Goal: Information Seeking & Learning: Check status

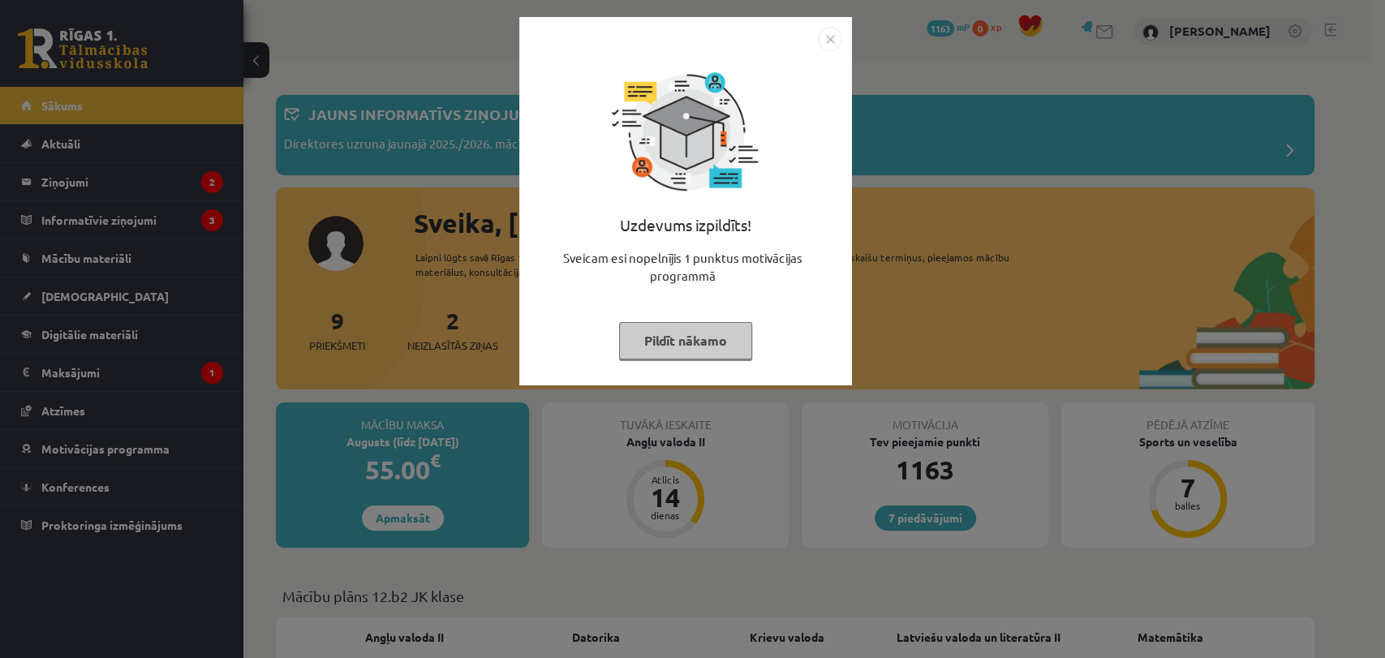
click at [731, 337] on button "Pildīt nākamo" at bounding box center [685, 340] width 133 height 37
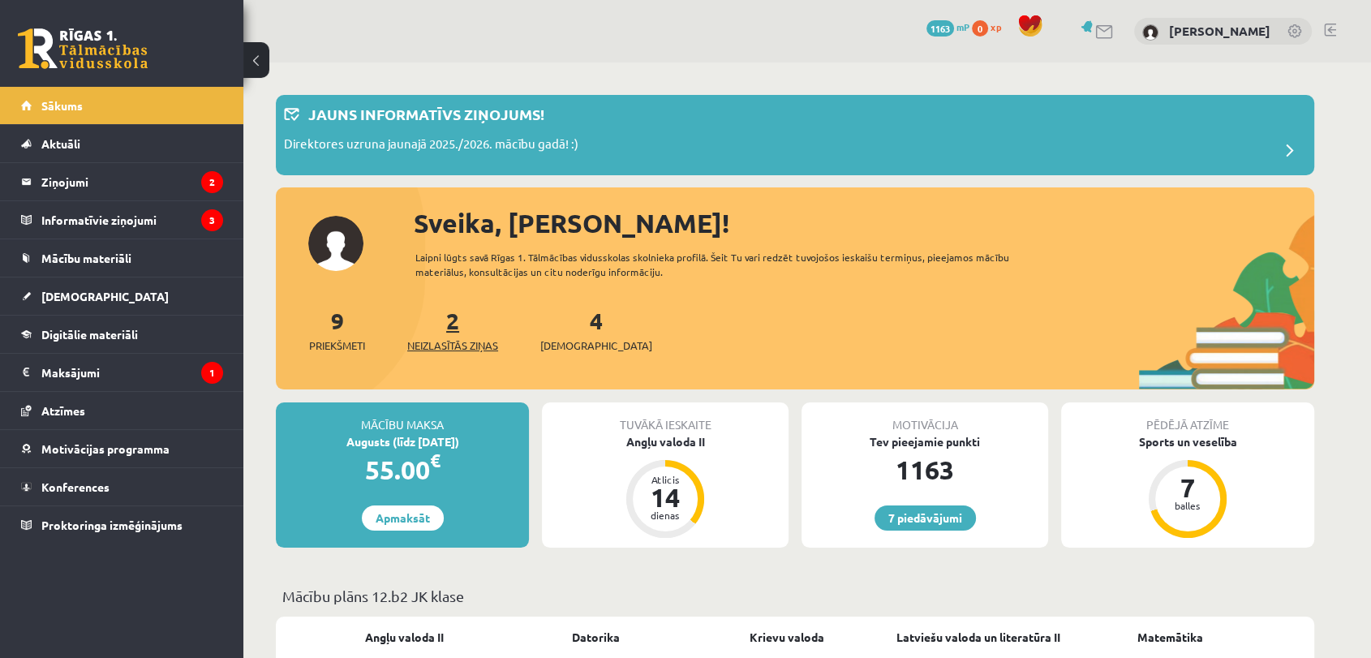
click at [461, 321] on link "2 Neizlasītās ziņas" at bounding box center [452, 330] width 91 height 48
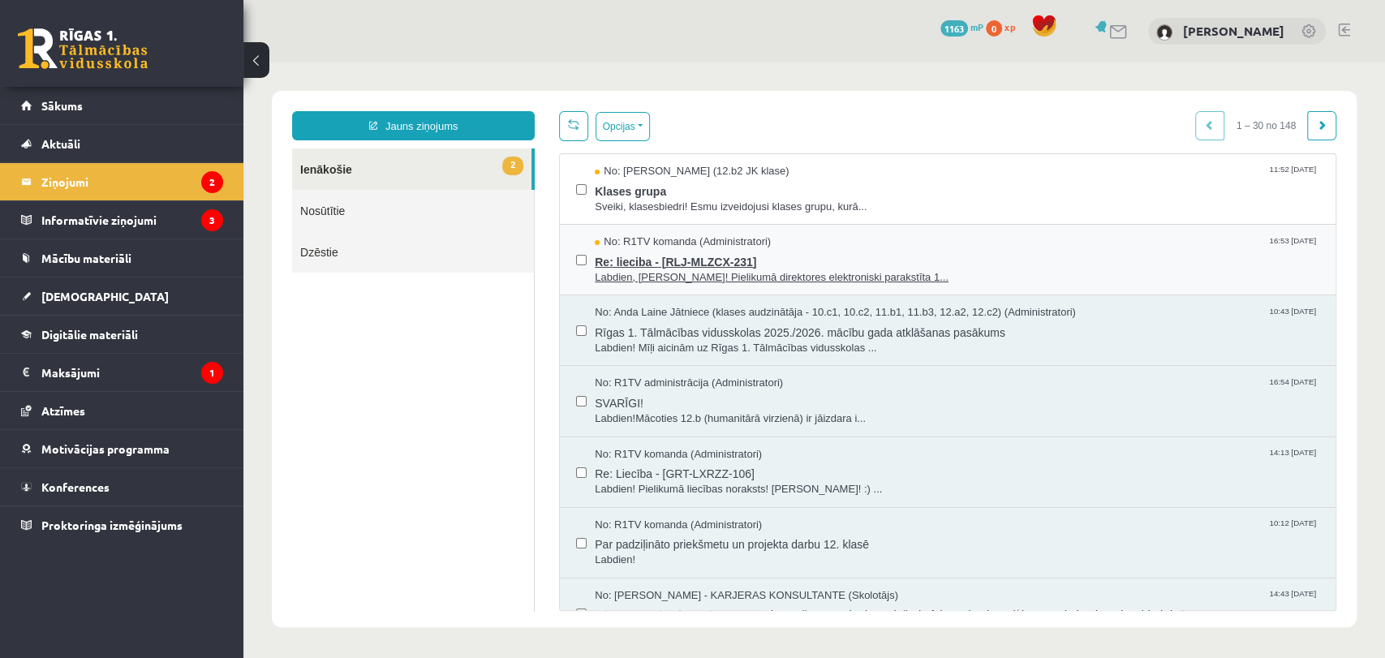
click at [690, 264] on span "Re: lieciba - [RLJ-MLZCX-231]" at bounding box center [957, 260] width 724 height 20
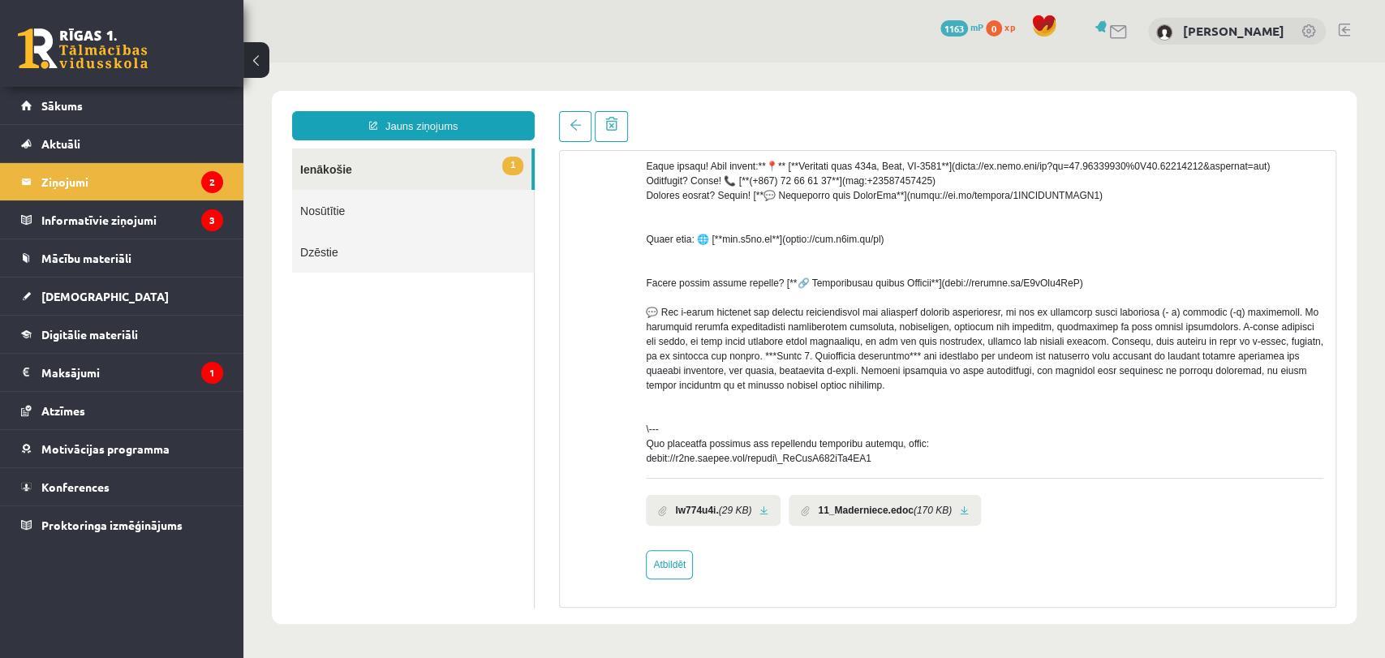
click at [767, 507] on link at bounding box center [763, 510] width 9 height 11
click at [955, 511] on li "11_Maderniece.edoc (170 KB)" at bounding box center [884, 510] width 192 height 31
click at [960, 507] on link at bounding box center [964, 510] width 9 height 11
click at [559, 134] on link at bounding box center [575, 126] width 32 height 31
click at [125, 217] on legend "Informatīvie ziņojumi 3" at bounding box center [132, 219] width 182 height 37
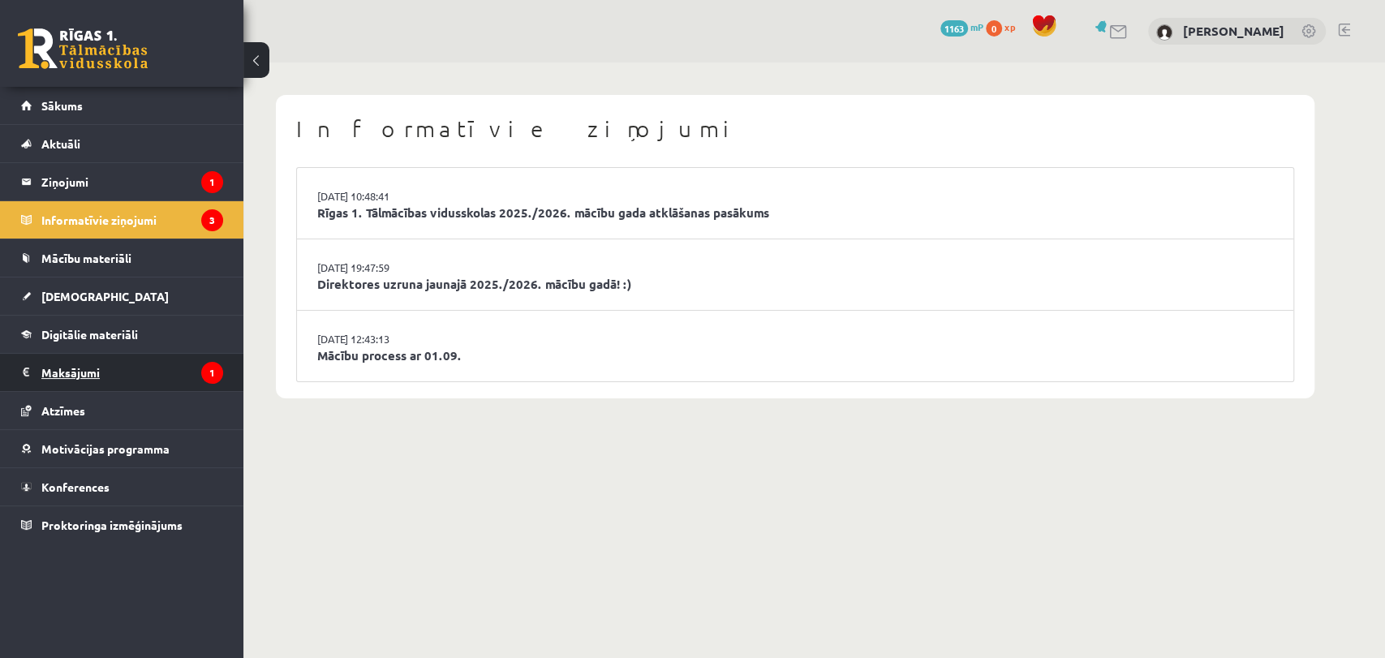
click at [127, 372] on legend "Maksājumi 1" at bounding box center [132, 372] width 182 height 37
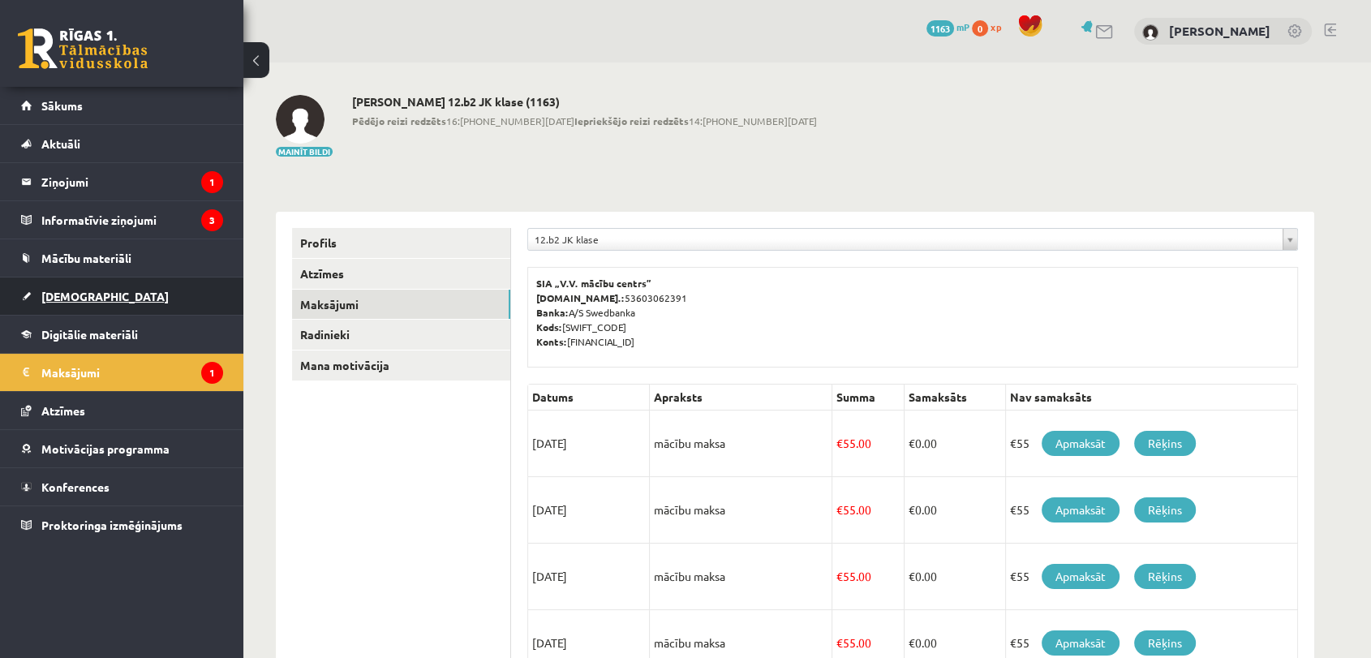
click at [92, 300] on link "[DEMOGRAPHIC_DATA]" at bounding box center [122, 295] width 202 height 37
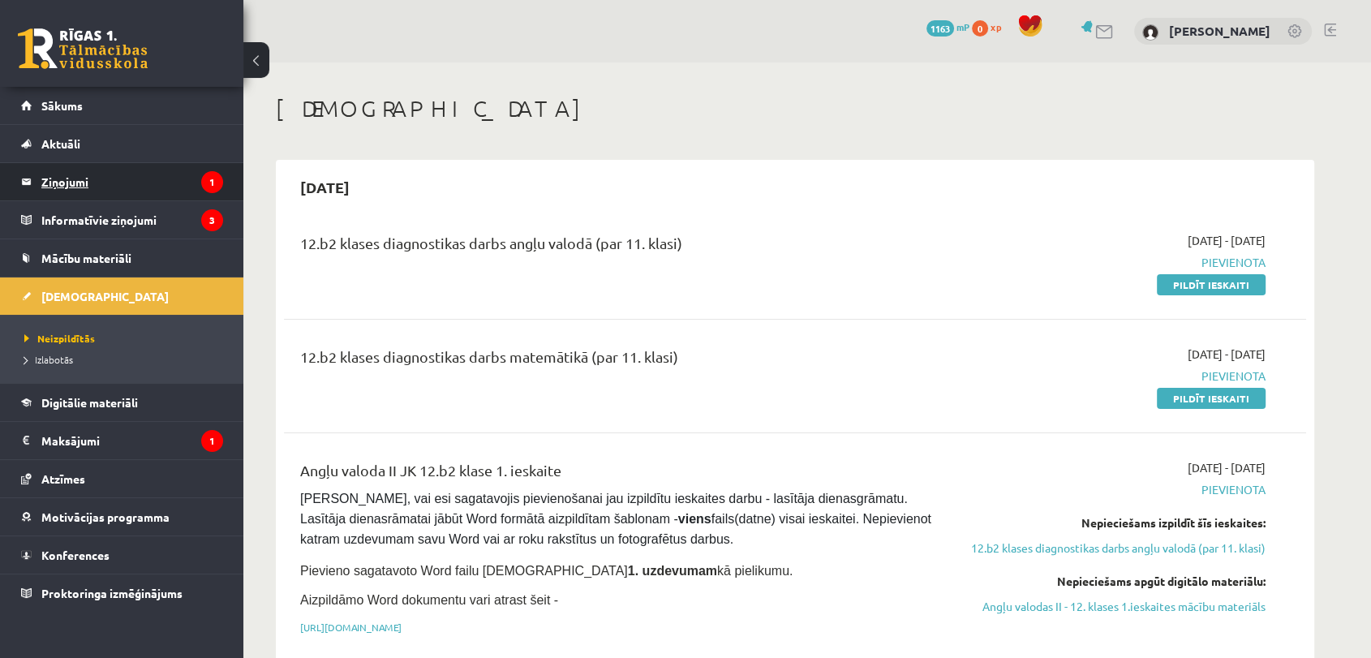
click at [124, 186] on legend "Ziņojumi 1" at bounding box center [132, 181] width 182 height 37
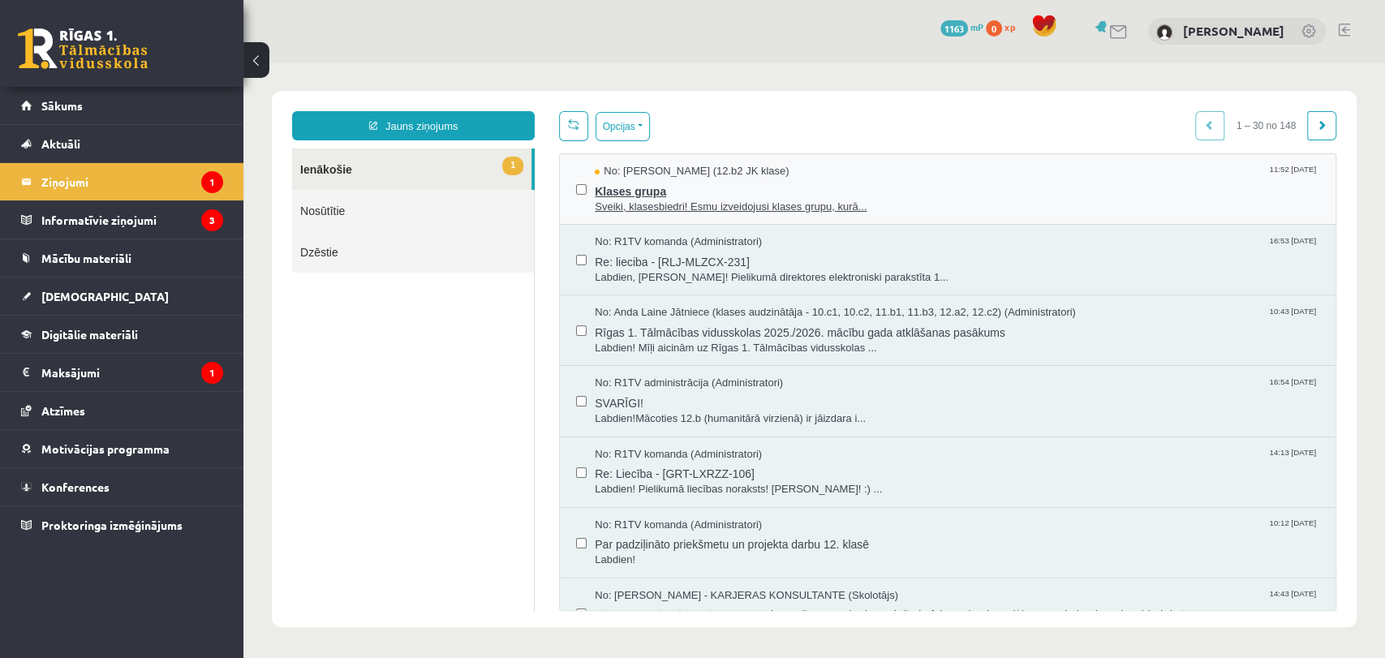
click at [732, 202] on span "Sveiki, klasesbiedri! Esmu izveidojusi klases grupu, kurā..." at bounding box center [957, 207] width 724 height 15
